Goal: Task Accomplishment & Management: Manage account settings

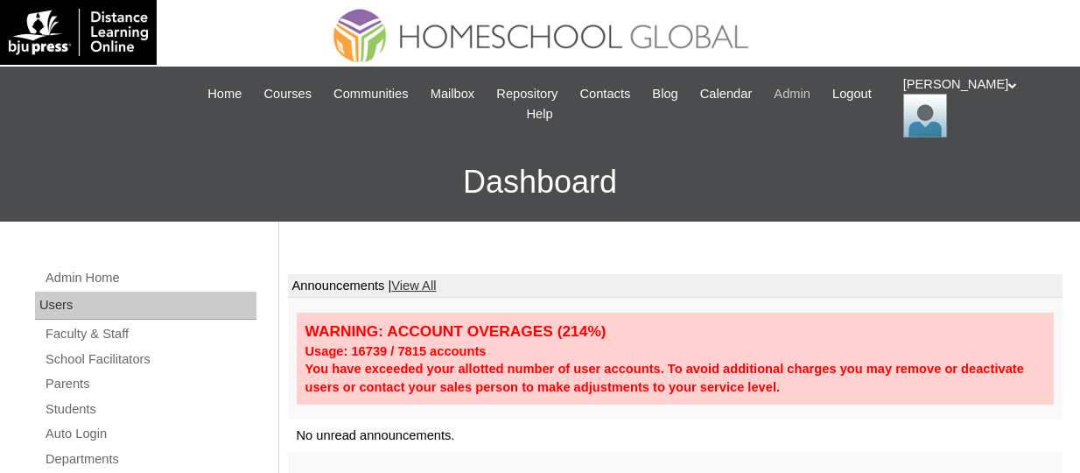
click at [810, 89] on span "Admin" at bounding box center [792, 94] width 37 height 20
click at [81, 410] on link "Students" at bounding box center [150, 409] width 213 height 22
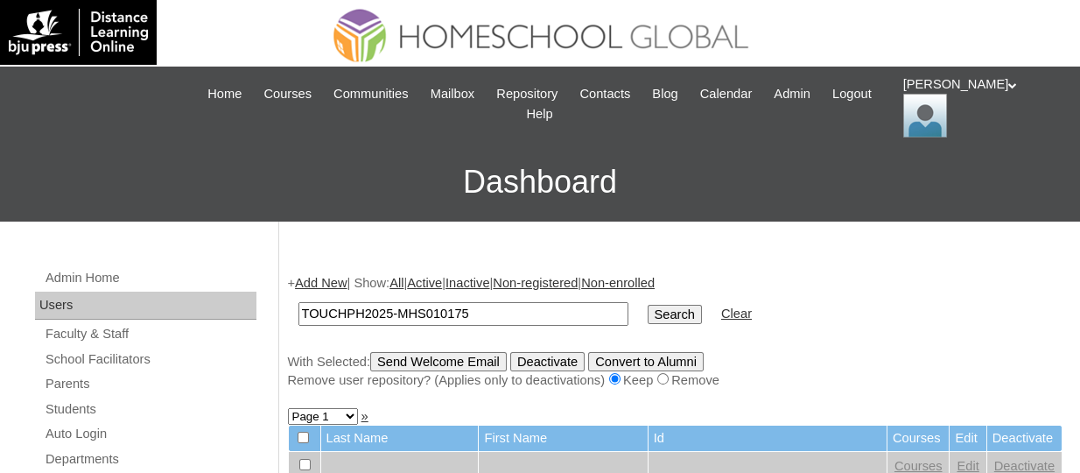
type input "TOUCHPH2025-MHS010175"
click at [648, 305] on input "Search" at bounding box center [675, 314] width 54 height 19
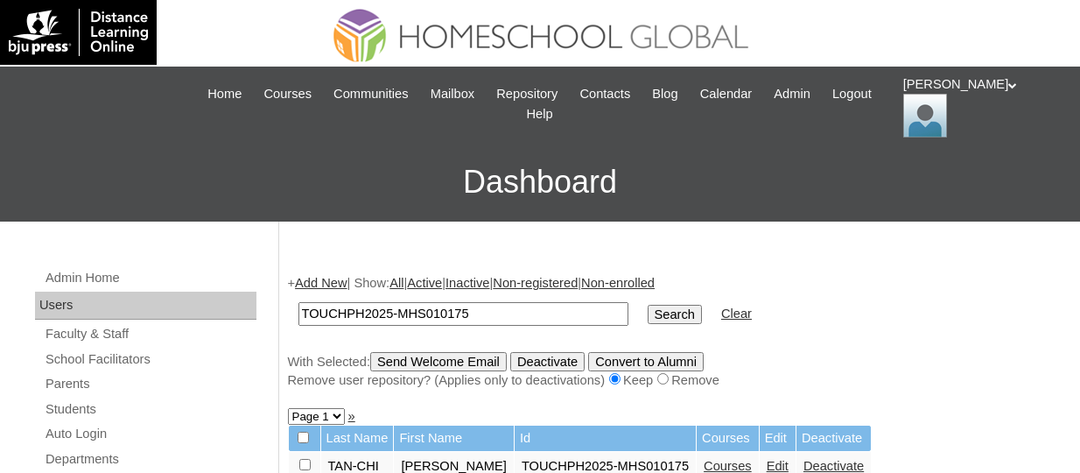
scroll to position [175, 0]
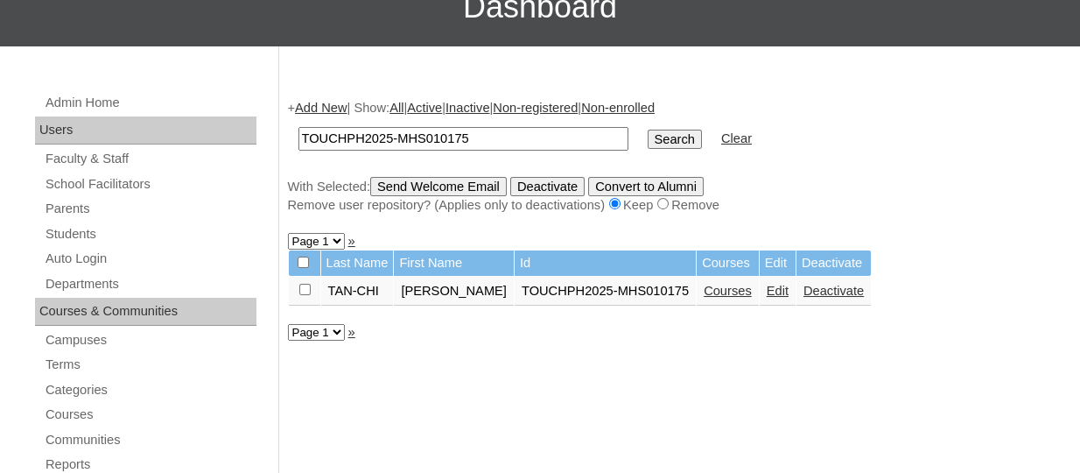
click at [714, 295] on link "Courses" at bounding box center [728, 291] width 48 height 14
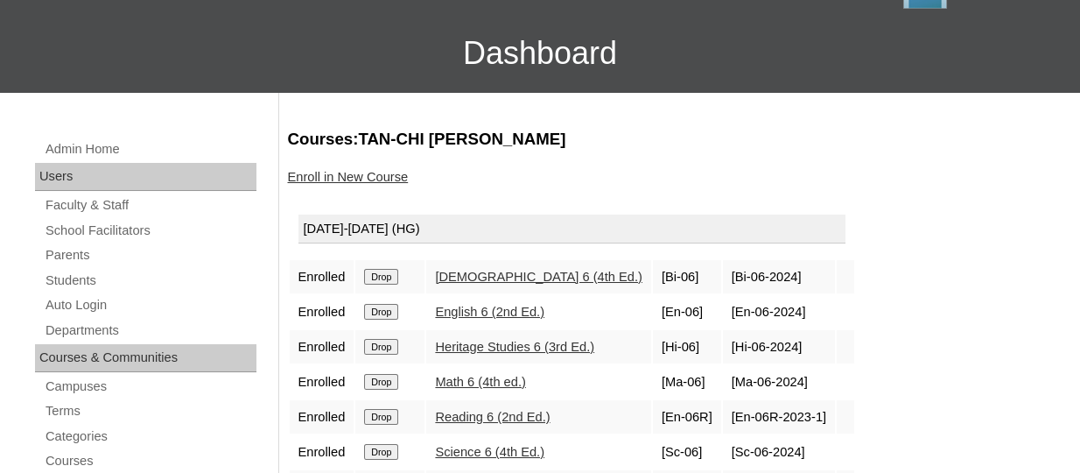
scroll to position [263, 0]
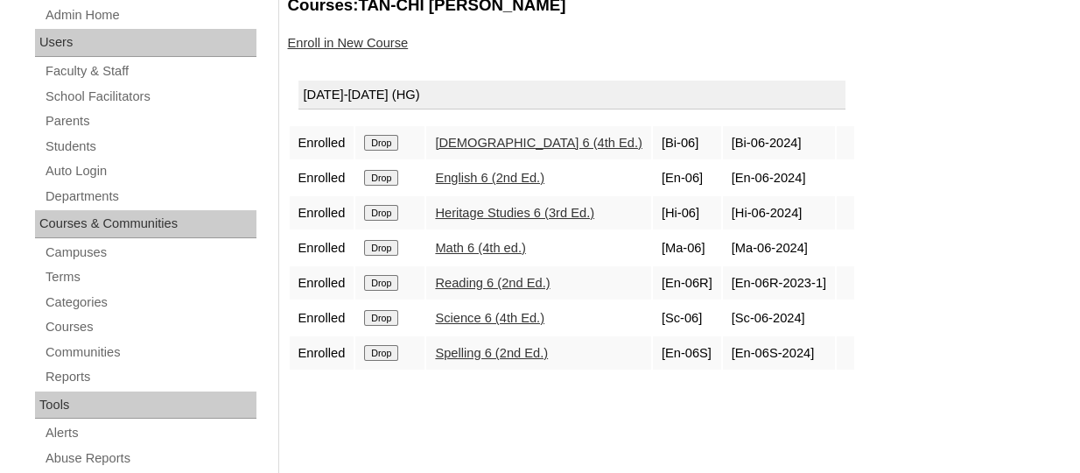
click at [362, 48] on link "Enroll in New Course" at bounding box center [348, 43] width 121 height 14
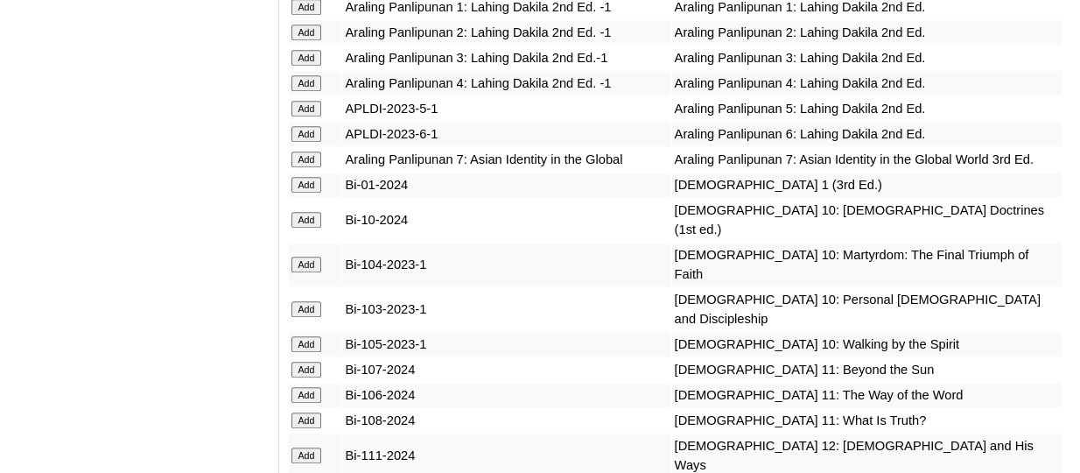
scroll to position [7090, 0]
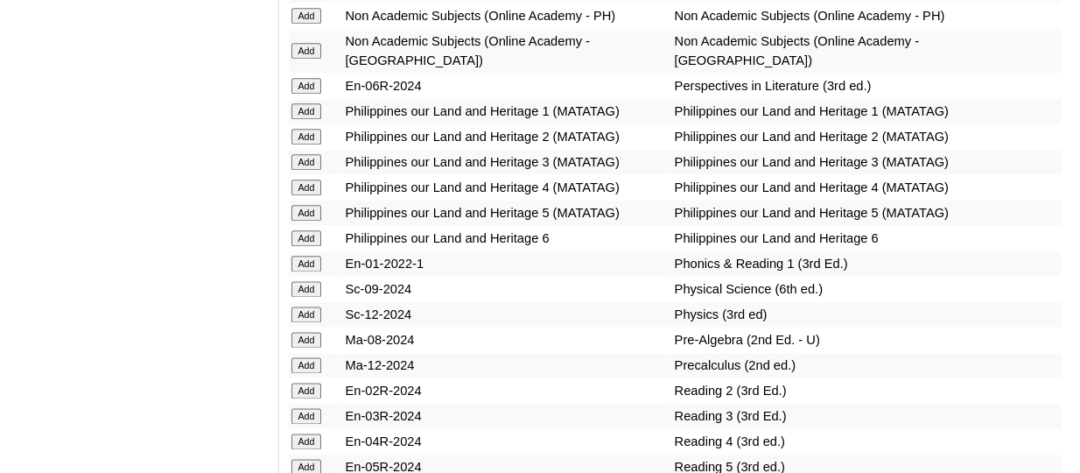
click at [306, 94] on input "Add" at bounding box center [306, 86] width 31 height 16
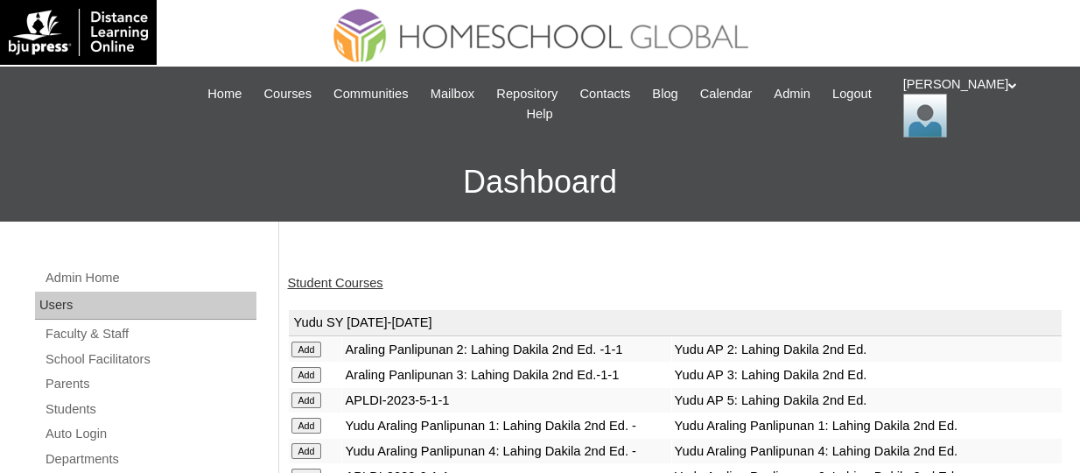
click at [318, 278] on link "Student Courses" at bounding box center [335, 283] width 95 height 14
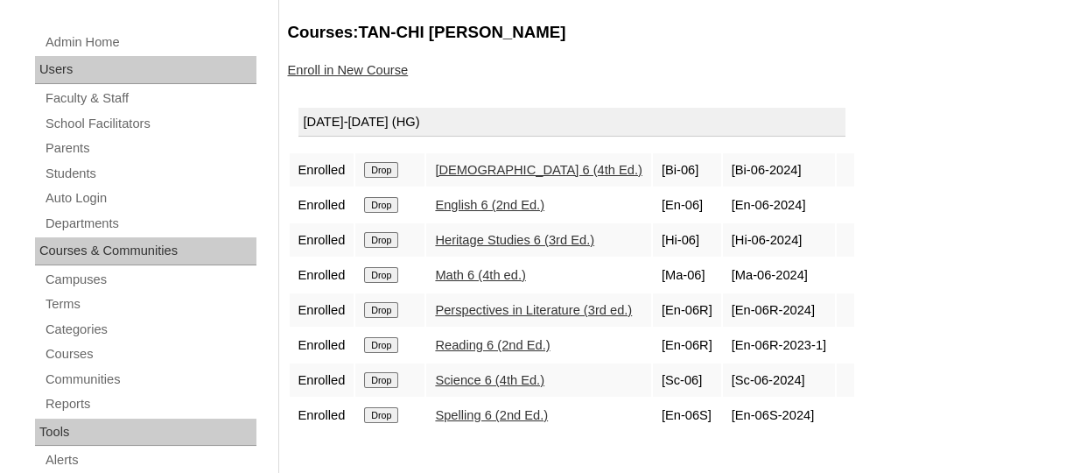
scroll to position [263, 0]
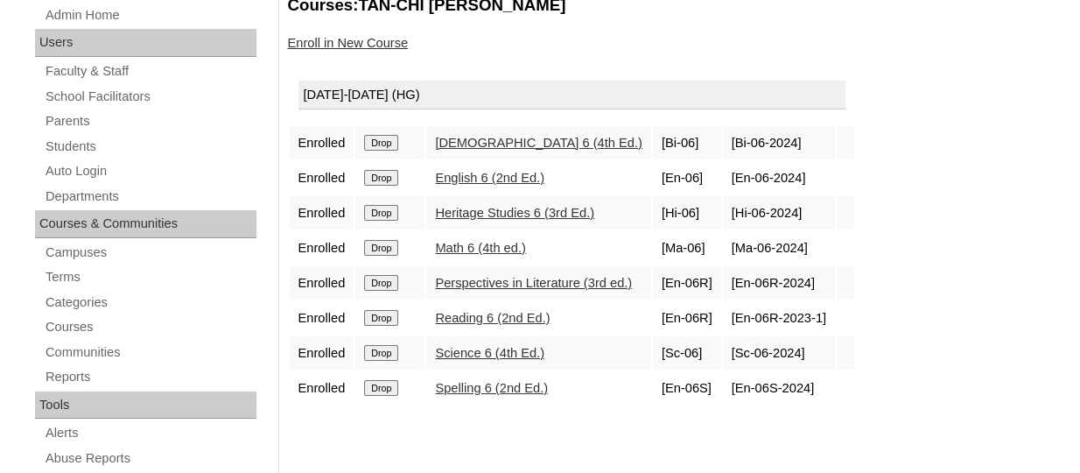
click at [389, 320] on input "Drop" at bounding box center [381, 318] width 34 height 16
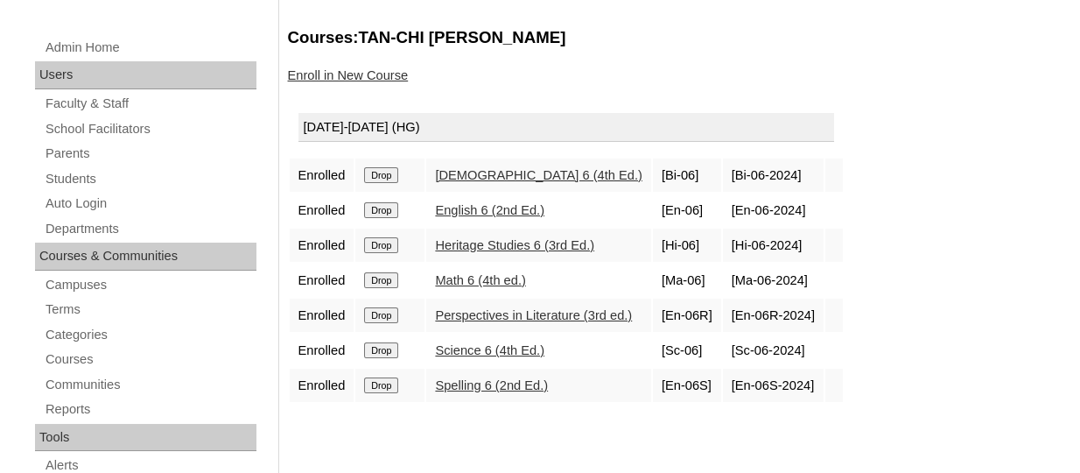
scroll to position [175, 0]
